Goal: Navigation & Orientation: Find specific page/section

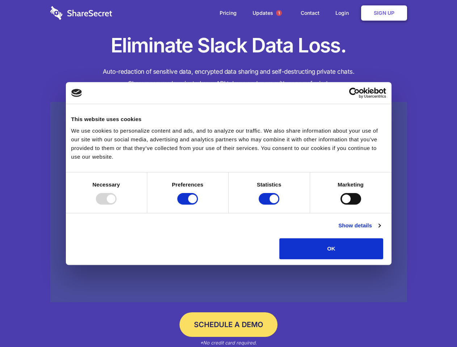
click at [116, 205] on div at bounding box center [106, 199] width 21 height 12
click at [198, 205] on input "Preferences" at bounding box center [187, 199] width 21 height 12
checkbox input "false"
click at [270, 205] on input "Statistics" at bounding box center [269, 199] width 21 height 12
checkbox input "false"
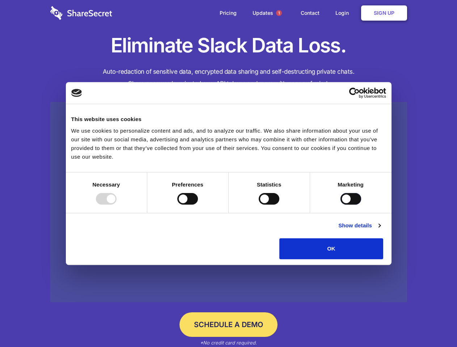
click at [340, 205] on input "Marketing" at bounding box center [350, 199] width 21 height 12
checkbox input "true"
click at [380, 230] on link "Show details" at bounding box center [359, 225] width 42 height 9
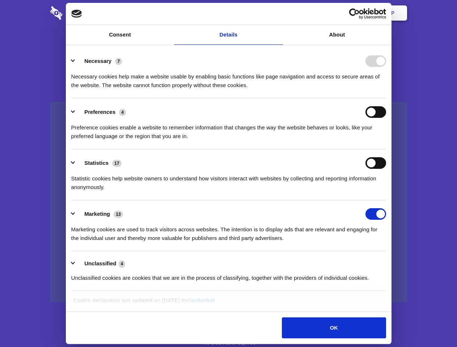
click at [386, 141] on div "Preferences 4 Preference cookies enable a website to remember information that …" at bounding box center [228, 123] width 315 height 34
click at [279, 13] on span "1" at bounding box center [279, 13] width 6 height 6
